Goal: Information Seeking & Learning: Learn about a topic

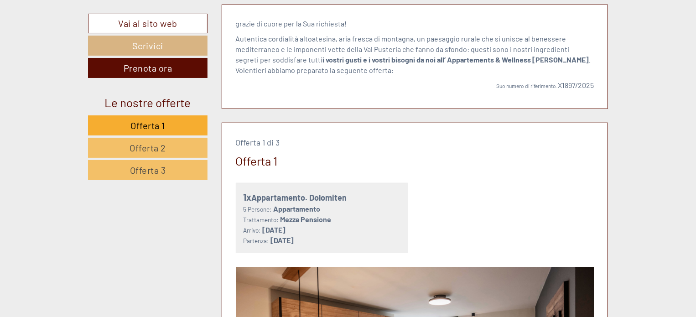
scroll to position [376, 0]
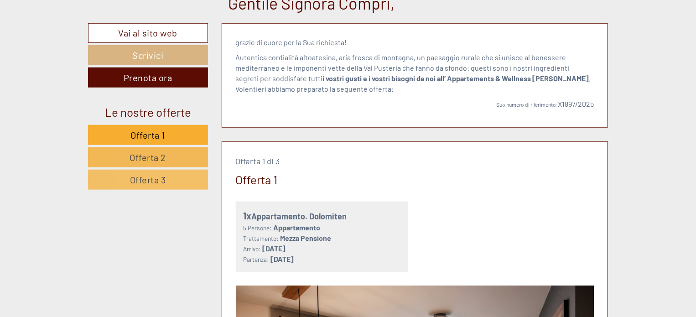
click at [173, 156] on link "Offerta 2" at bounding box center [148, 157] width 120 height 20
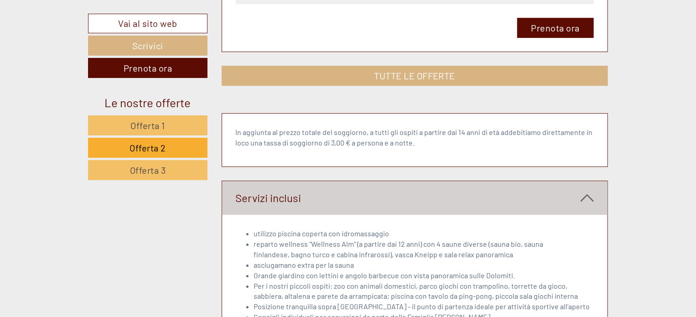
scroll to position [1446, 0]
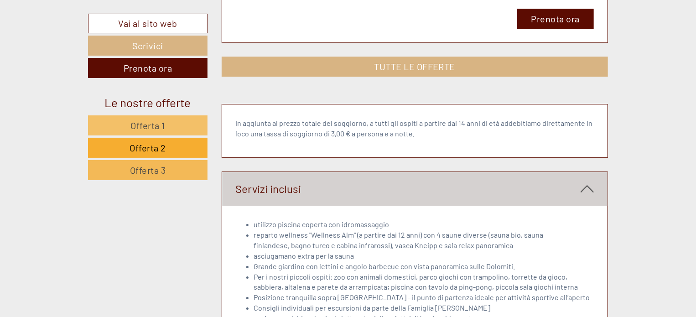
click at [168, 163] on link "Offerta 3" at bounding box center [147, 170] width 119 height 20
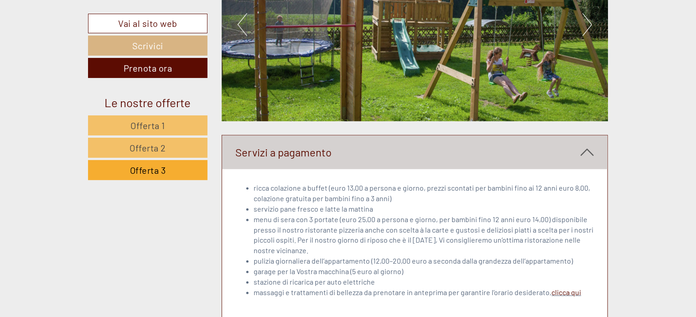
scroll to position [1968, 0]
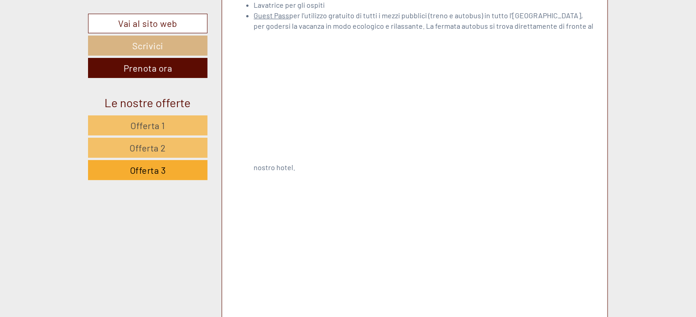
scroll to position [1567, 0]
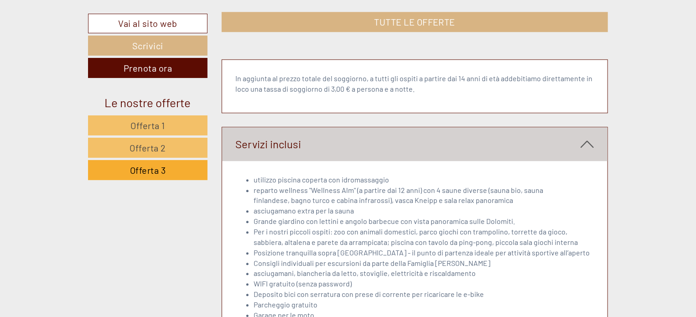
scroll to position [1118, 0]
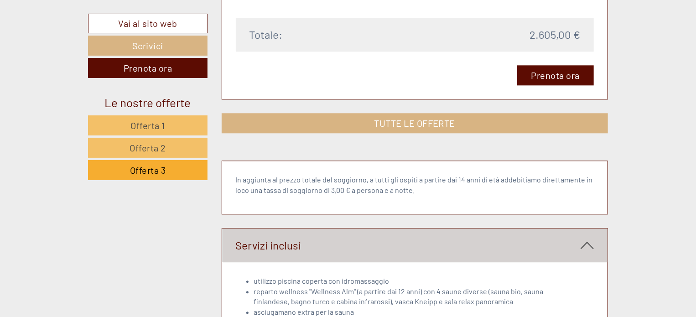
drag, startPoint x: 693, startPoint y: 103, endPoint x: 615, endPoint y: 104, distance: 78.4
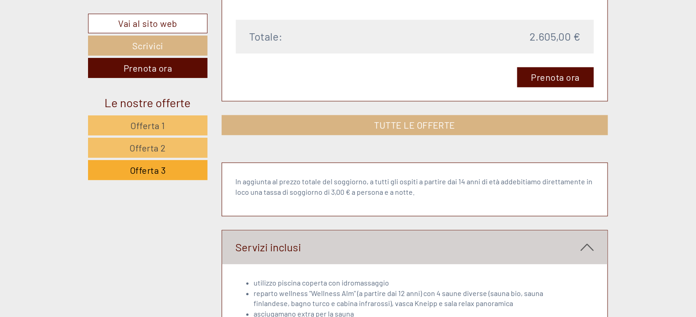
drag, startPoint x: 607, startPoint y: 198, endPoint x: 609, endPoint y: 185, distance: 13.3
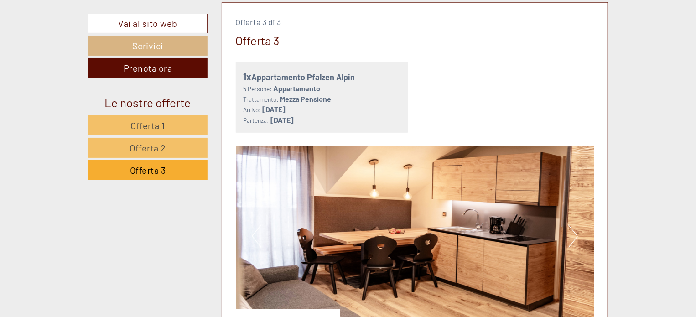
scroll to position [493, 0]
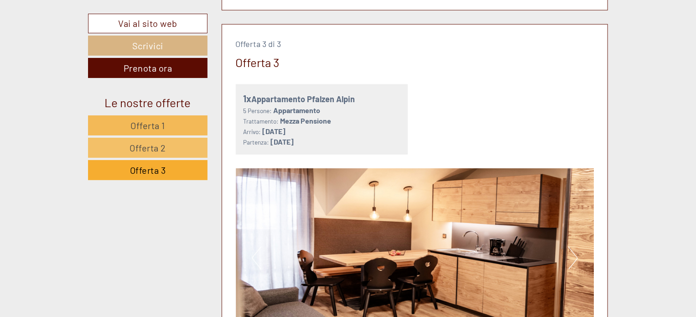
click at [199, 121] on link "Offerta 1" at bounding box center [147, 125] width 119 height 20
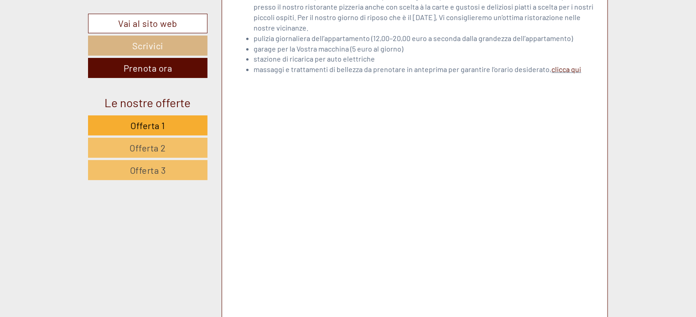
scroll to position [2164, 0]
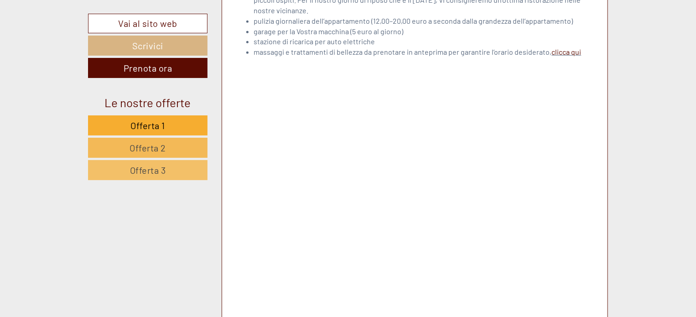
click at [187, 148] on link "Offerta 2" at bounding box center [147, 148] width 119 height 20
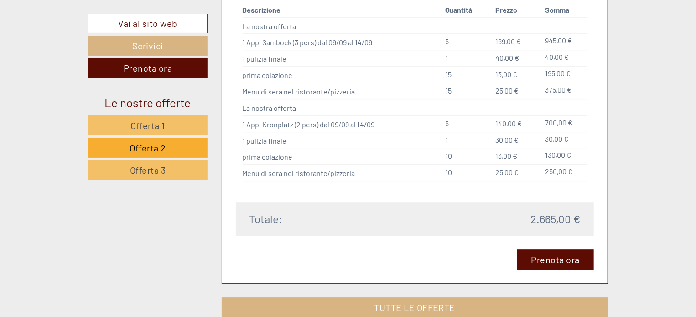
scroll to position [1210, 0]
